Goal: Task Accomplishment & Management: Manage account settings

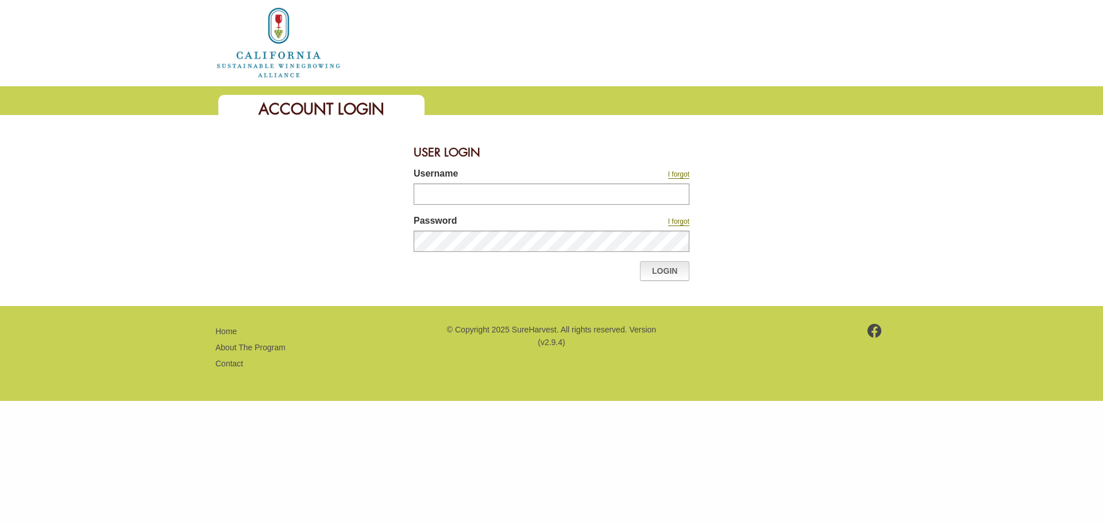
type input "********"
click at [683, 273] on link "Login" at bounding box center [664, 271] width 49 height 20
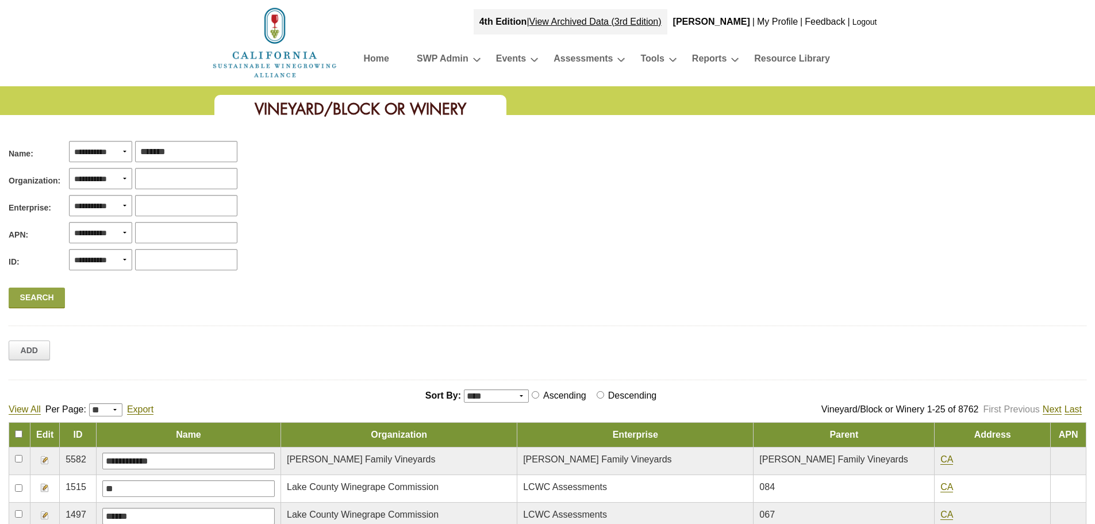
type input "*******"
click at [45, 308] on div "Search" at bounding box center [547, 298] width 1077 height 29
click at [48, 297] on link "Search" at bounding box center [37, 297] width 56 height 21
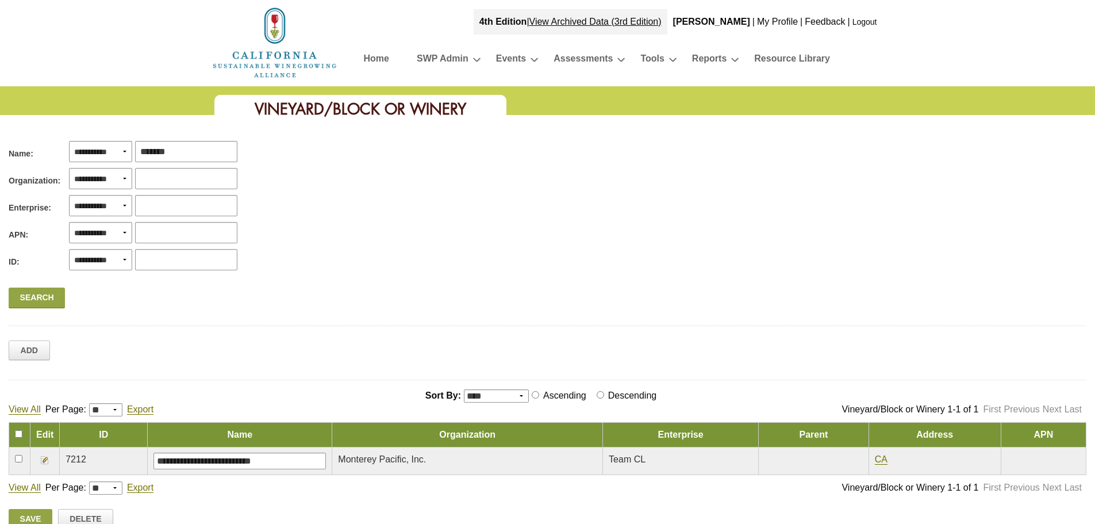
click at [44, 460] on img at bounding box center [44, 459] width 9 height 9
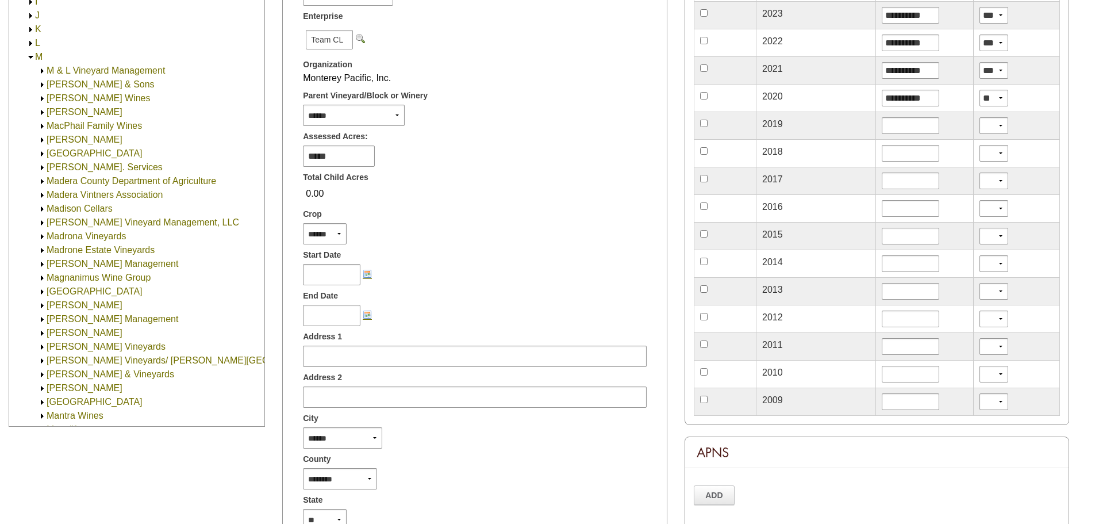
click at [29, 56] on img at bounding box center [30, 57] width 9 height 9
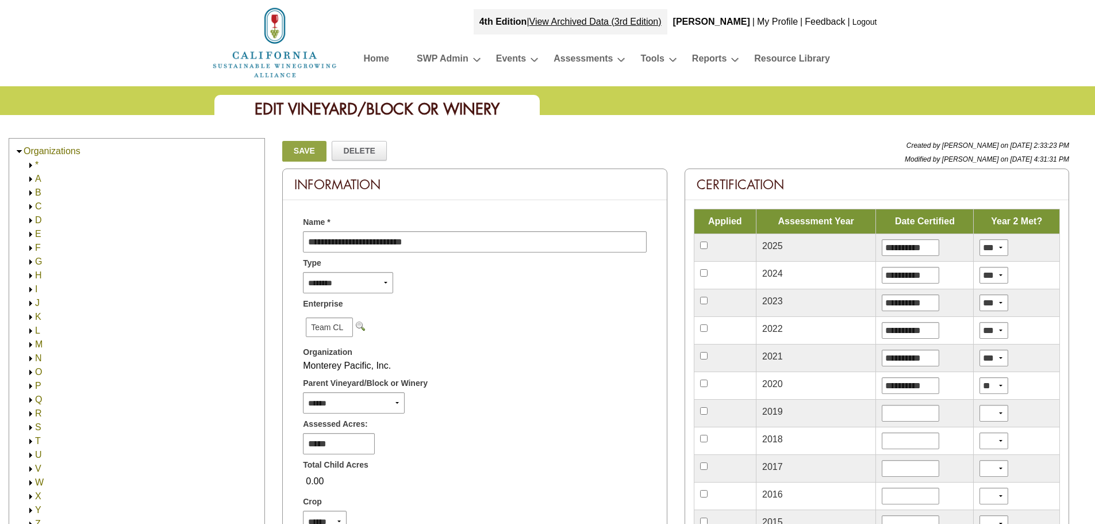
click at [31, 304] on img at bounding box center [30, 303] width 9 height 9
click at [28, 302] on img at bounding box center [30, 303] width 9 height 9
click at [30, 303] on img at bounding box center [30, 303] width 9 height 9
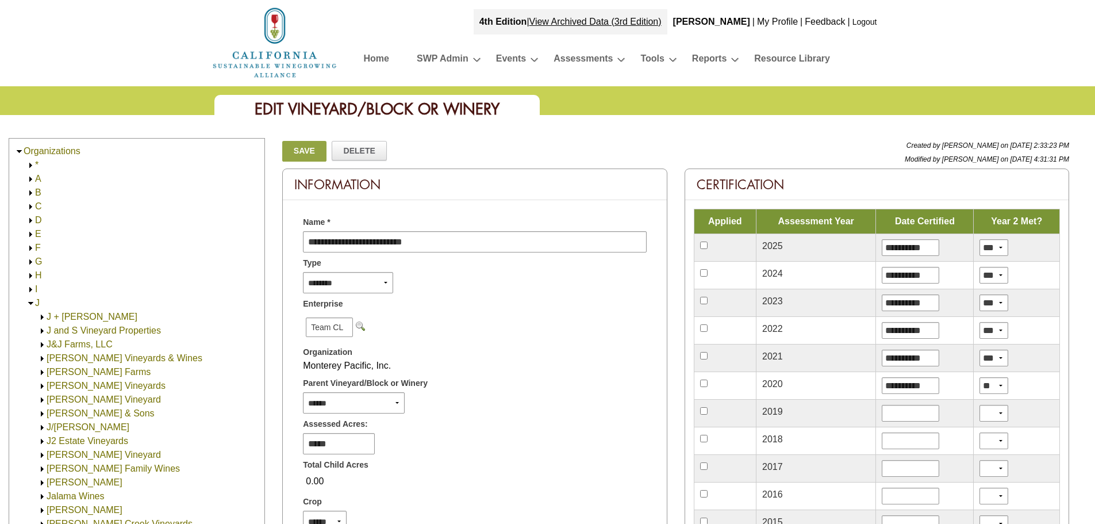
click at [68, 359] on link "[PERSON_NAME] Vineyards & Wines" at bounding box center [125, 358] width 156 height 10
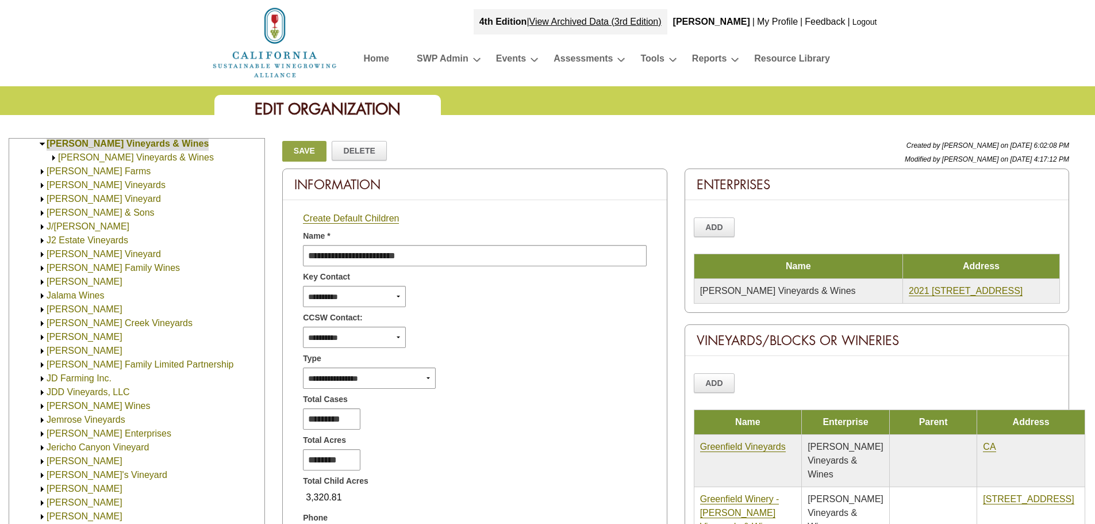
click at [86, 157] on link "[PERSON_NAME] Vineyards & Wines" at bounding box center [136, 157] width 156 height 10
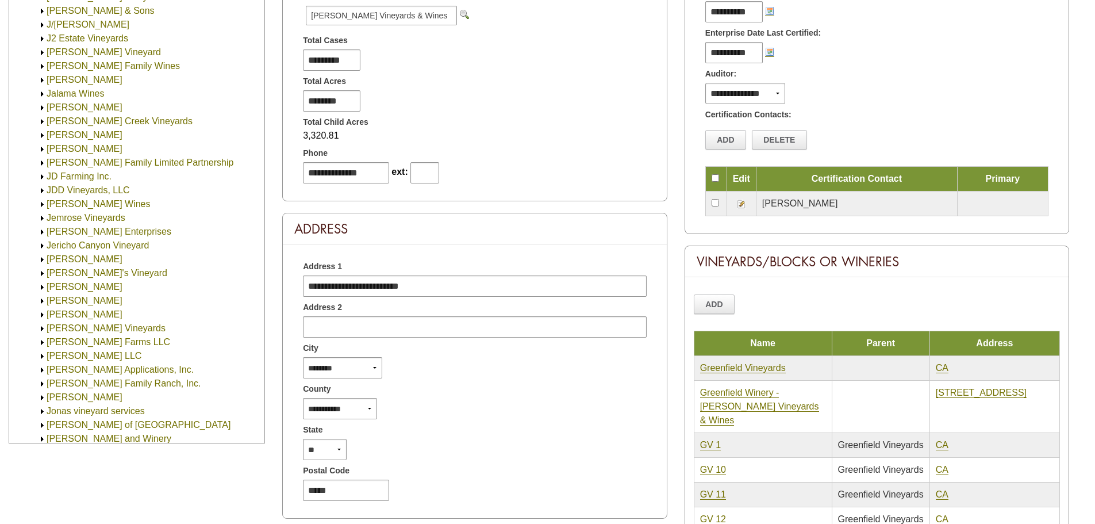
scroll to position [57, 0]
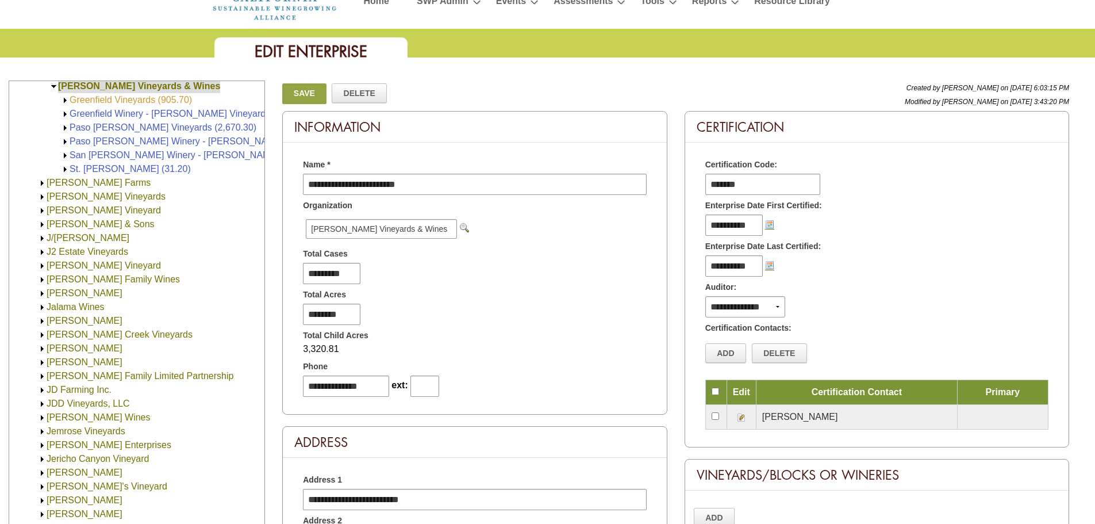
click at [113, 99] on link "Greenfield Vineyards (905.70)" at bounding box center [131, 100] width 122 height 10
